Goal: Information Seeking & Learning: Learn about a topic

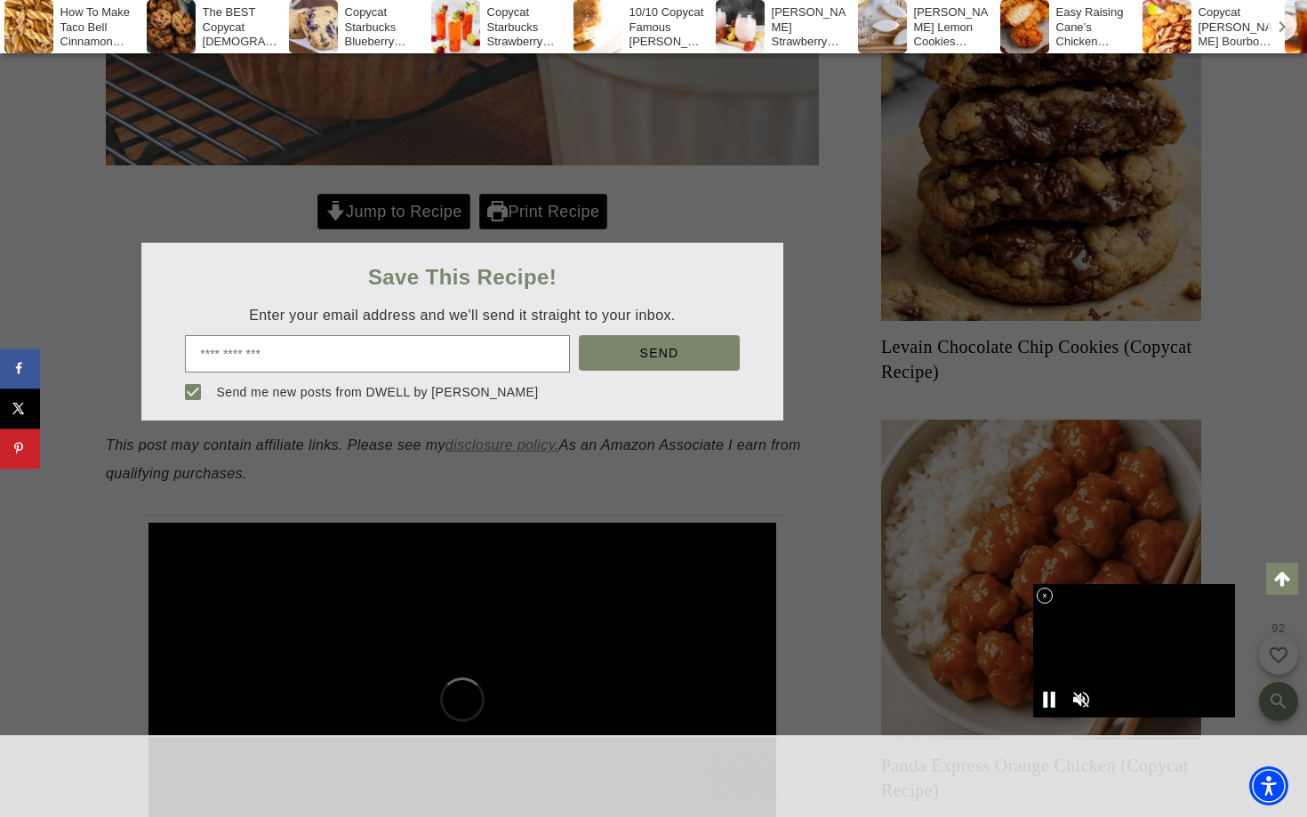
scroll to position [785, 0]
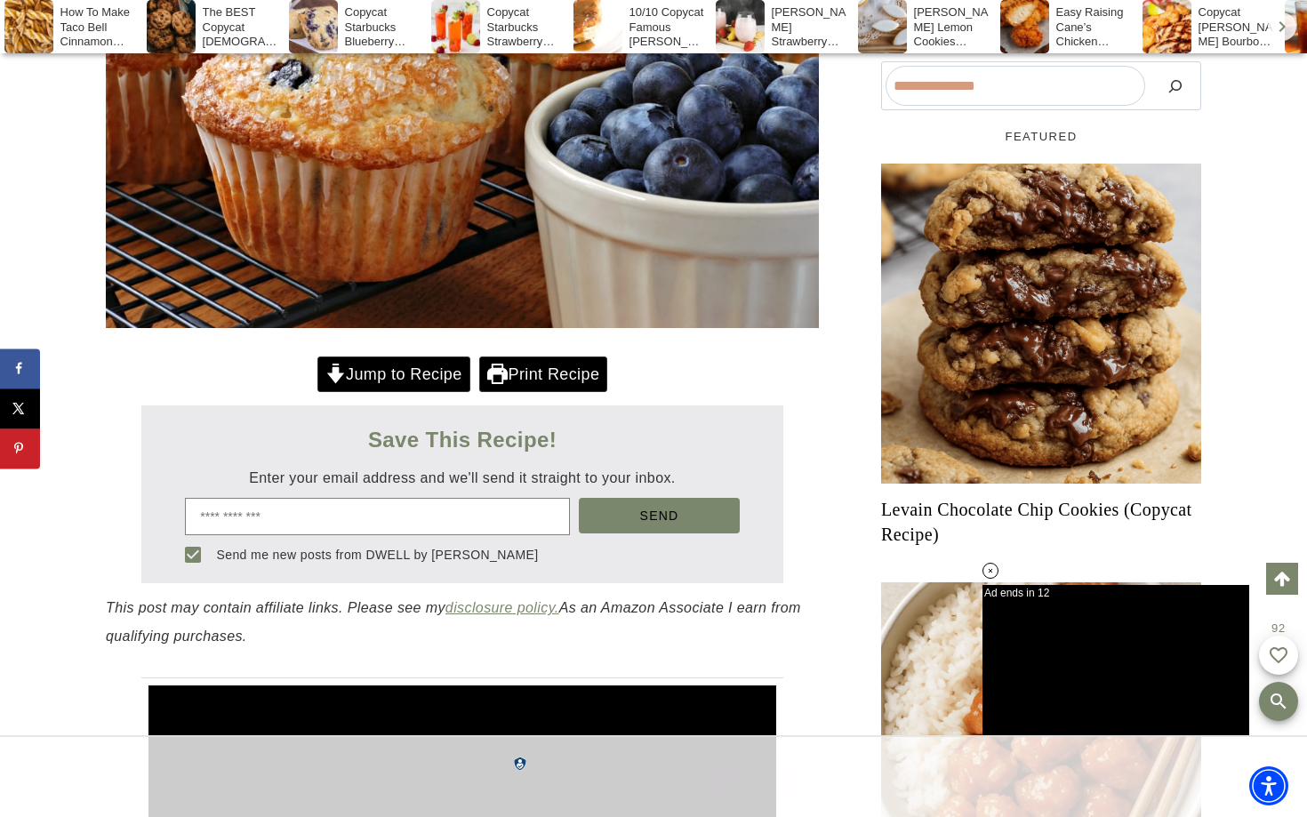
click at [441, 369] on link "Jump to Recipe" at bounding box center [394, 375] width 153 height 36
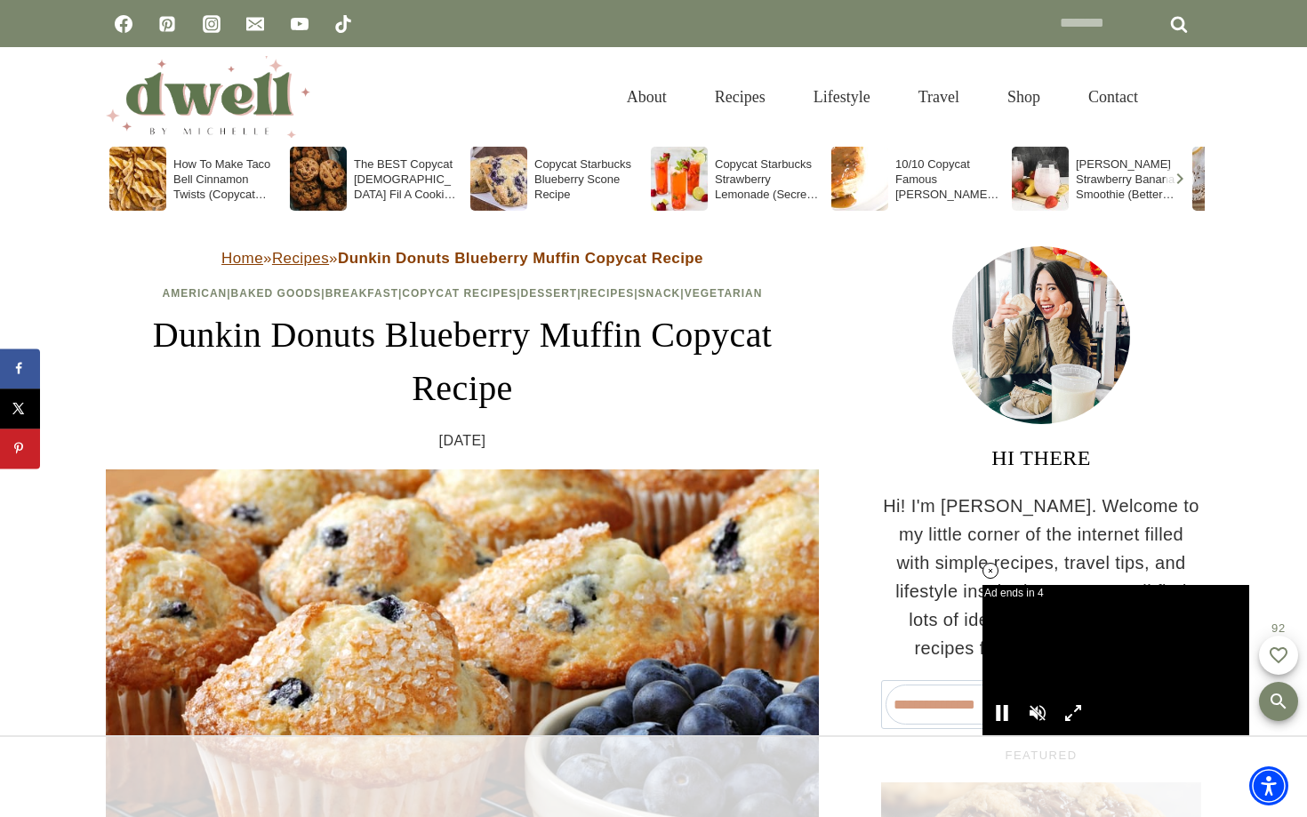
click at [993, 573] on icon at bounding box center [991, 571] width 15 height 15
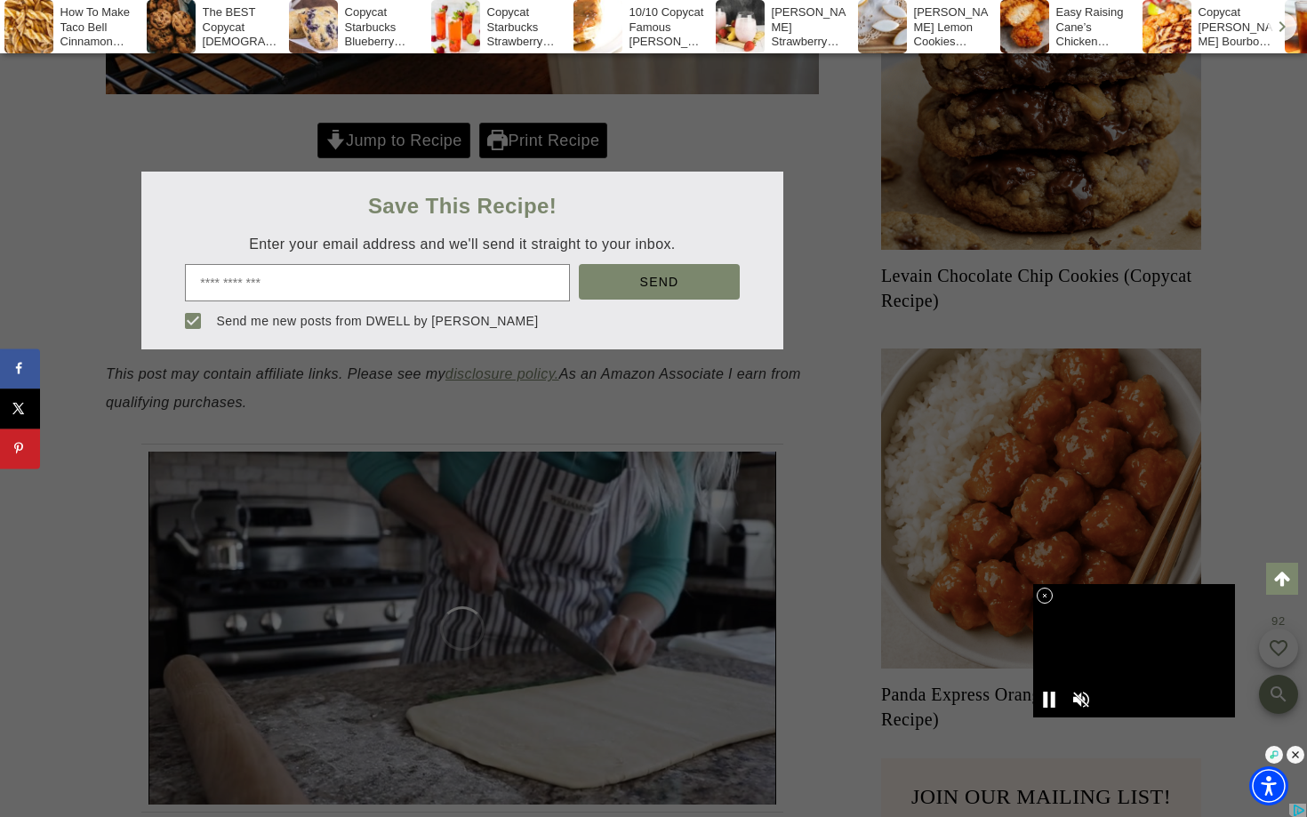
click at [430, 141] on div at bounding box center [653, 408] width 1307 height 817
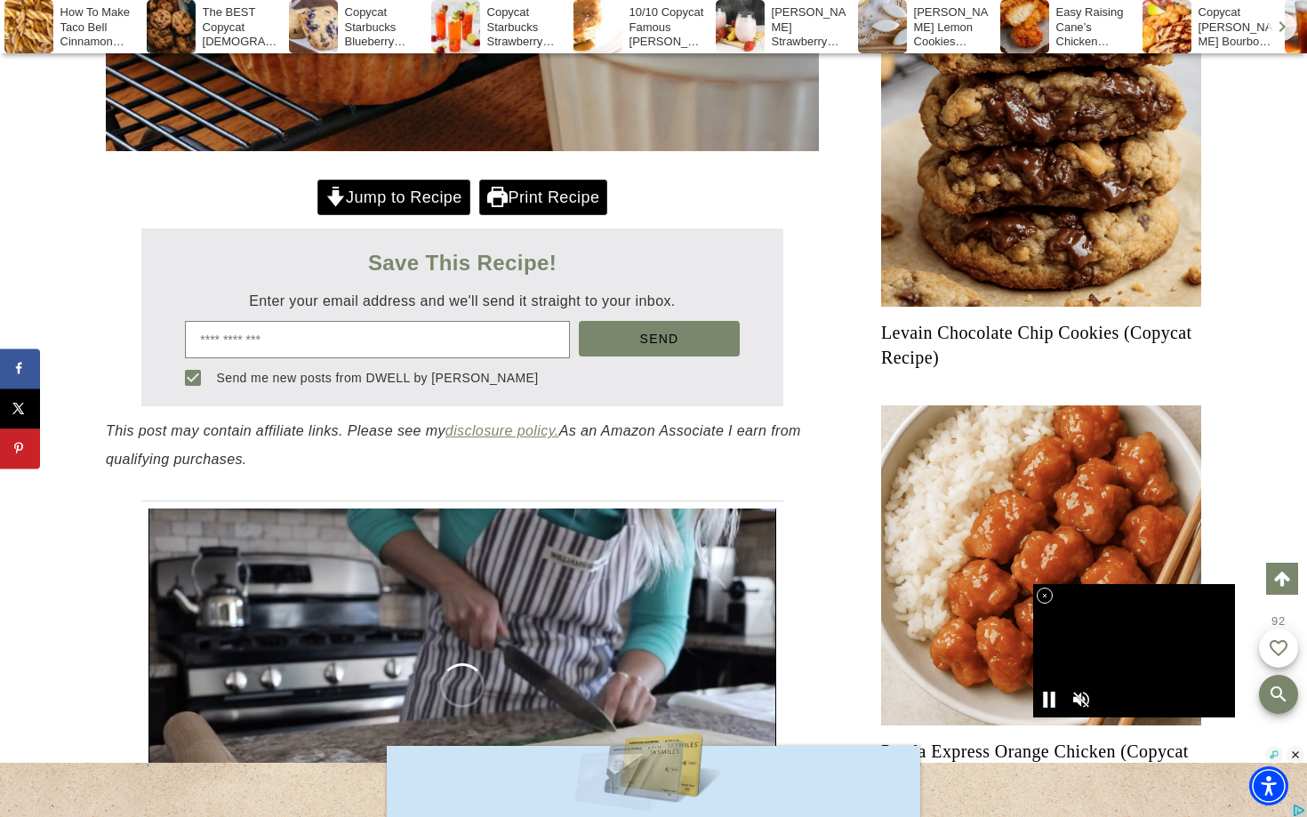
click at [425, 192] on link "Jump to Recipe" at bounding box center [394, 198] width 153 height 36
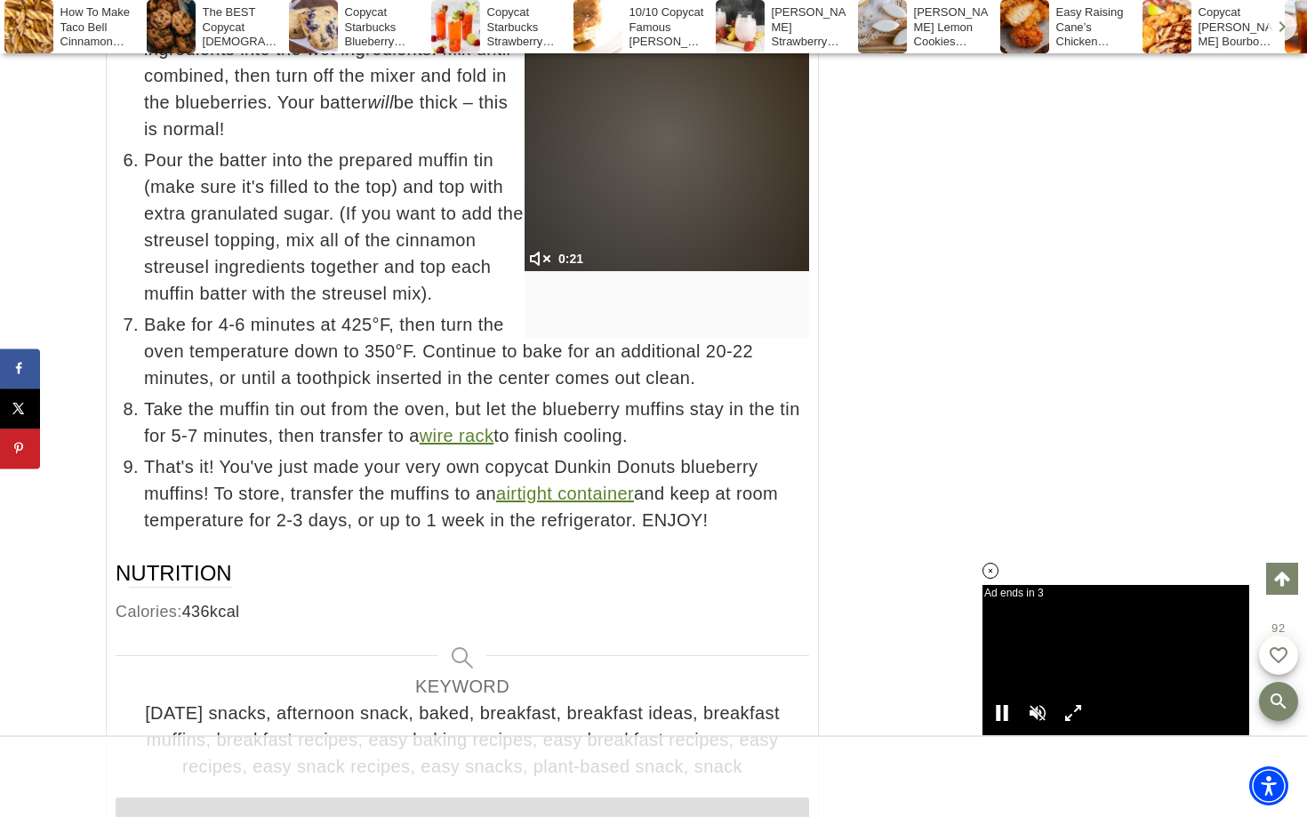
click at [998, 576] on icon at bounding box center [991, 571] width 16 height 16
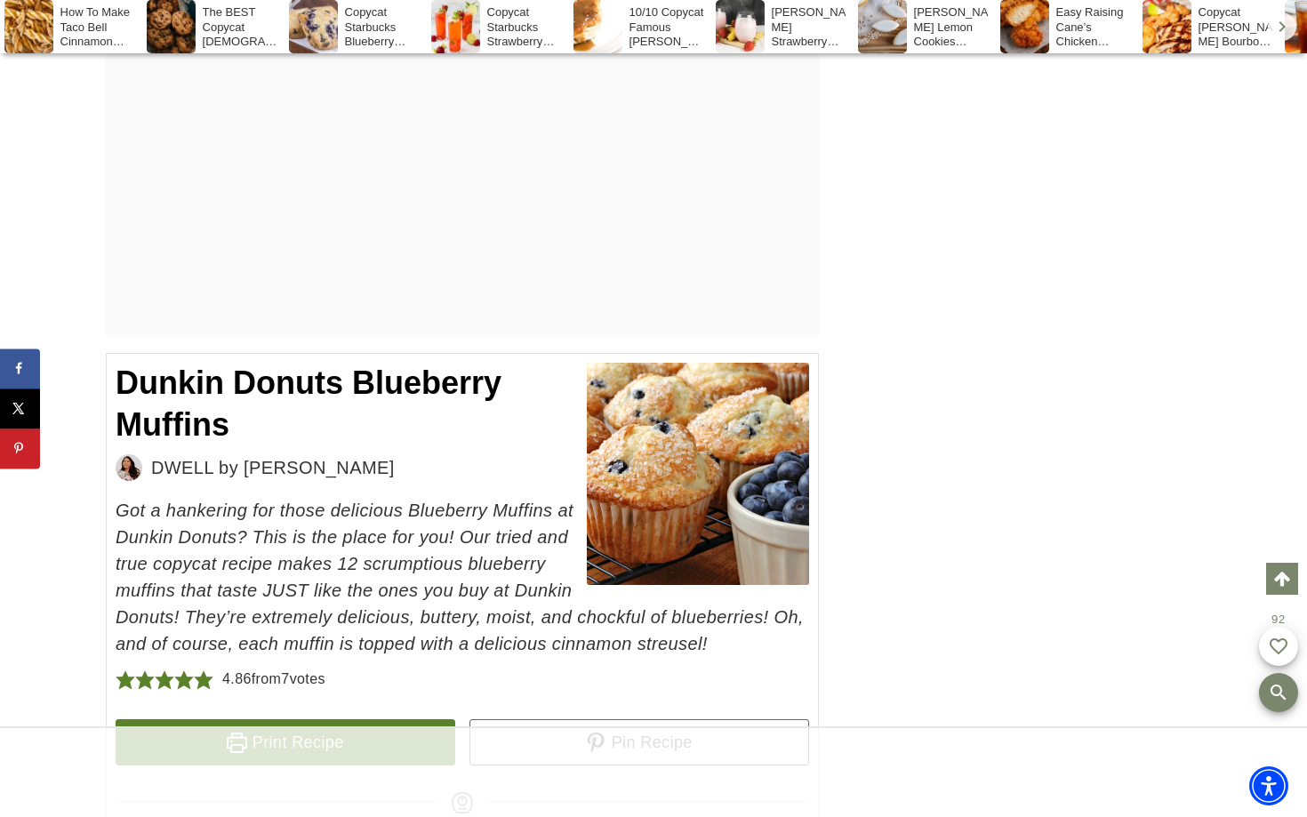
scroll to position [9167, 0]
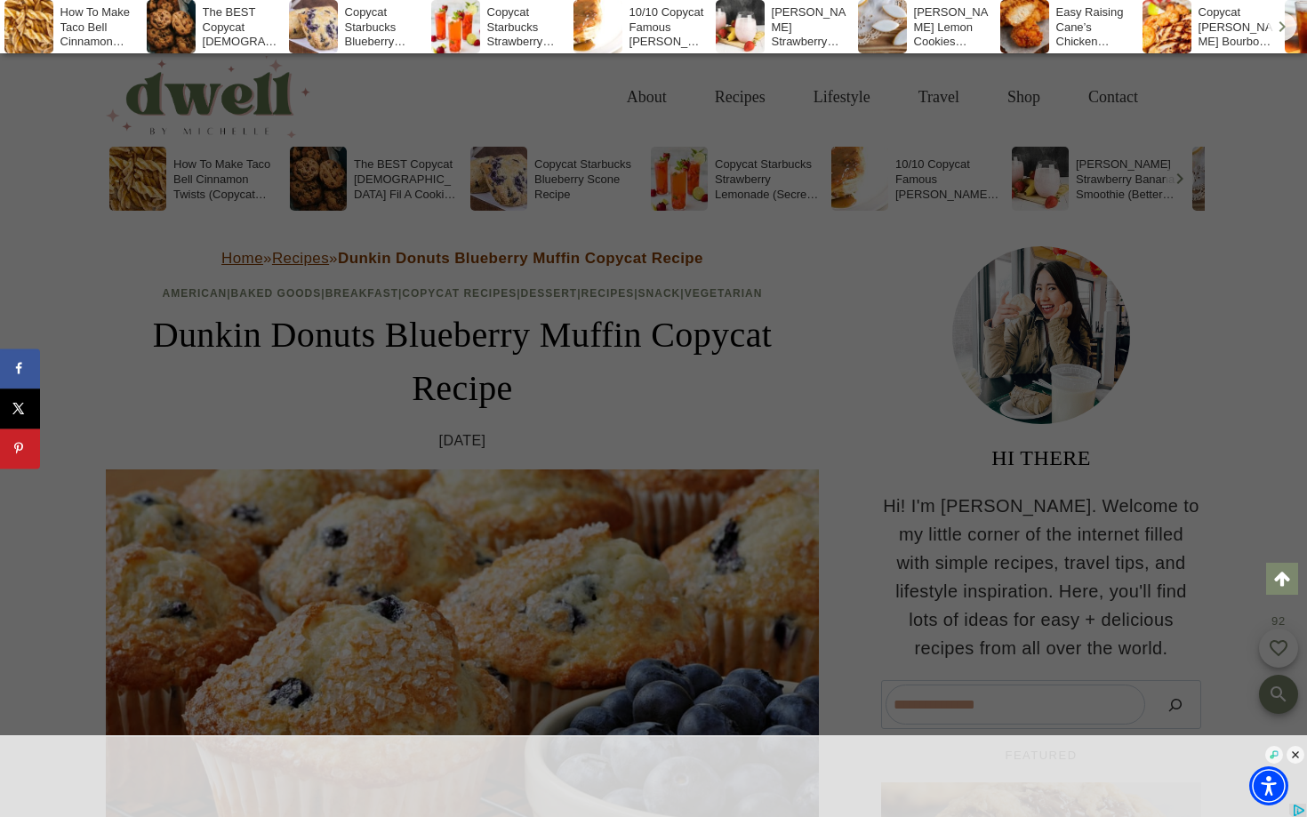
scroll to position [764, 0]
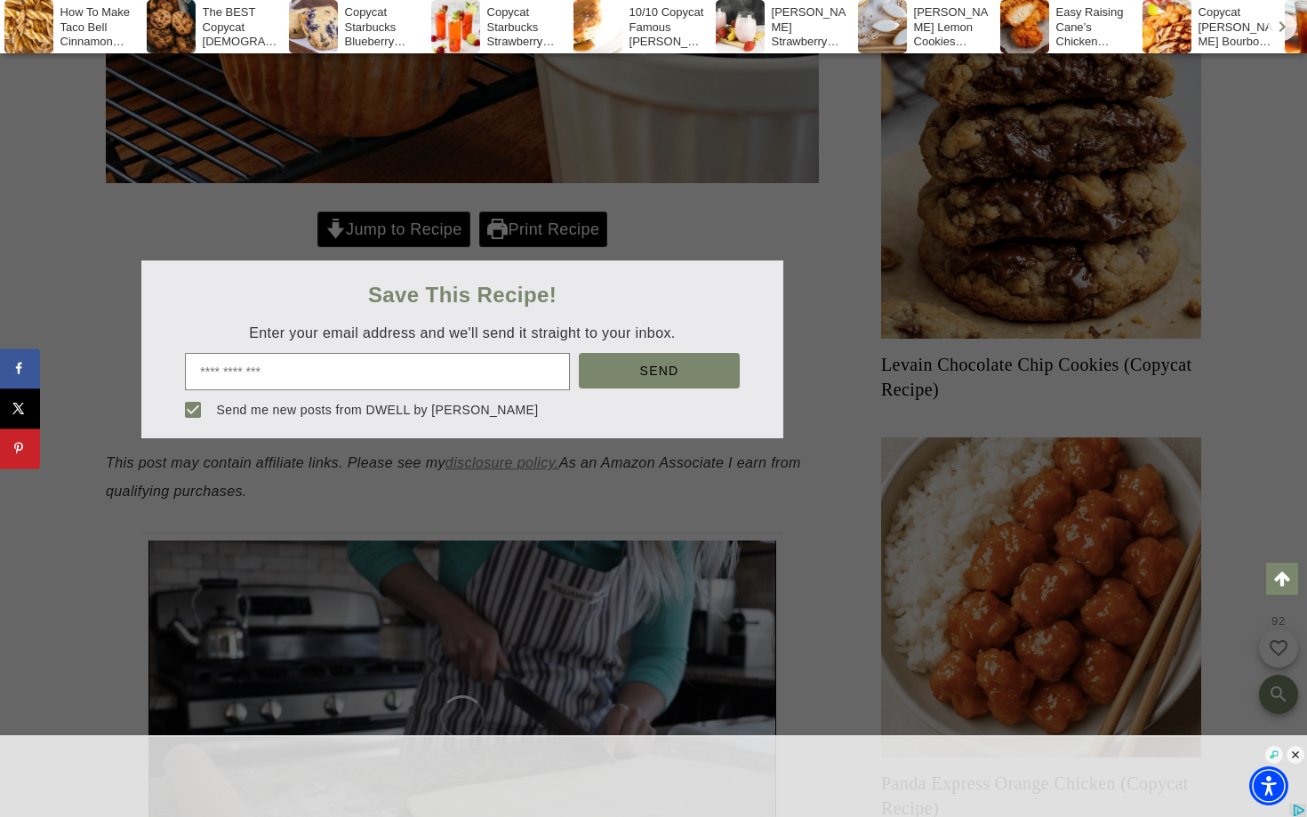
click at [249, 221] on div at bounding box center [653, 408] width 1307 height 817
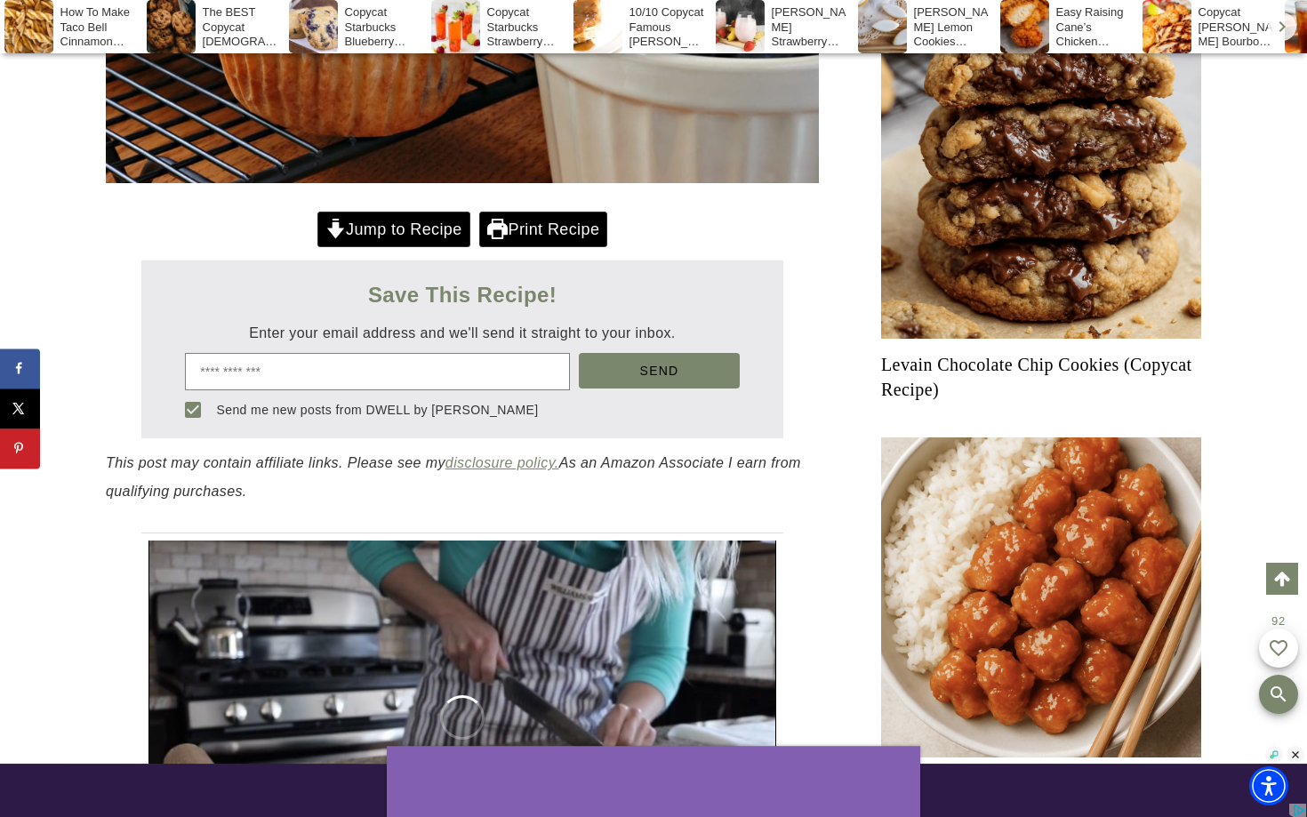
click at [354, 227] on link "Jump to Recipe" at bounding box center [394, 230] width 153 height 36
